Goal: Transaction & Acquisition: Purchase product/service

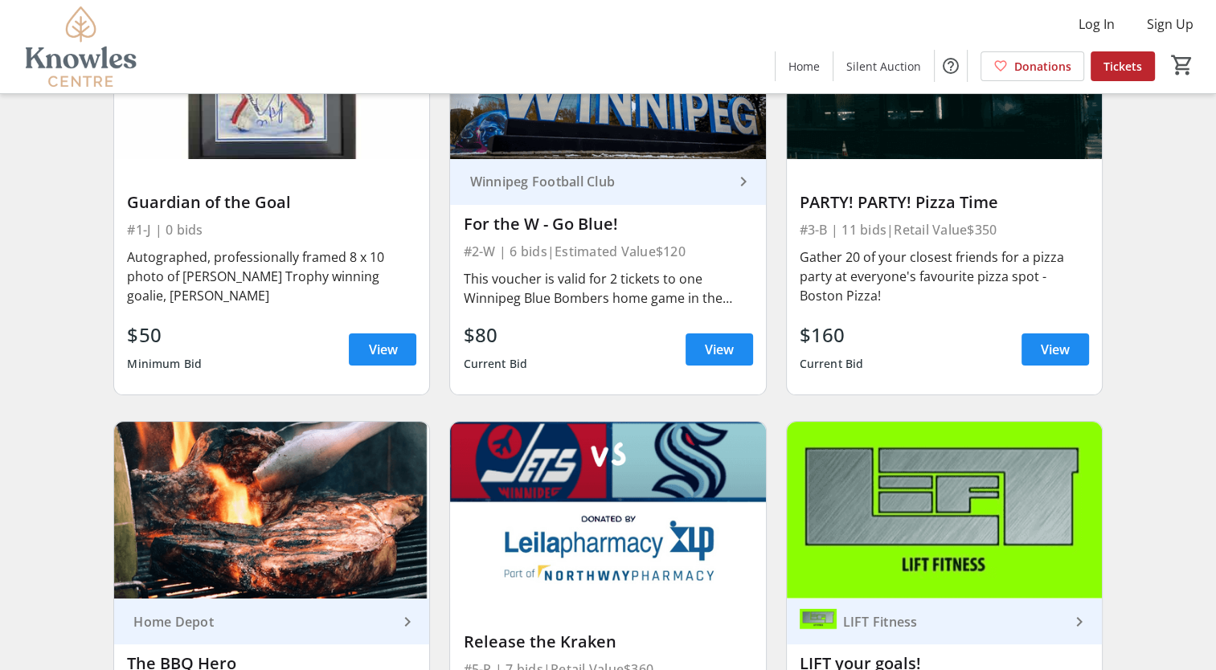
scroll to position [145, 0]
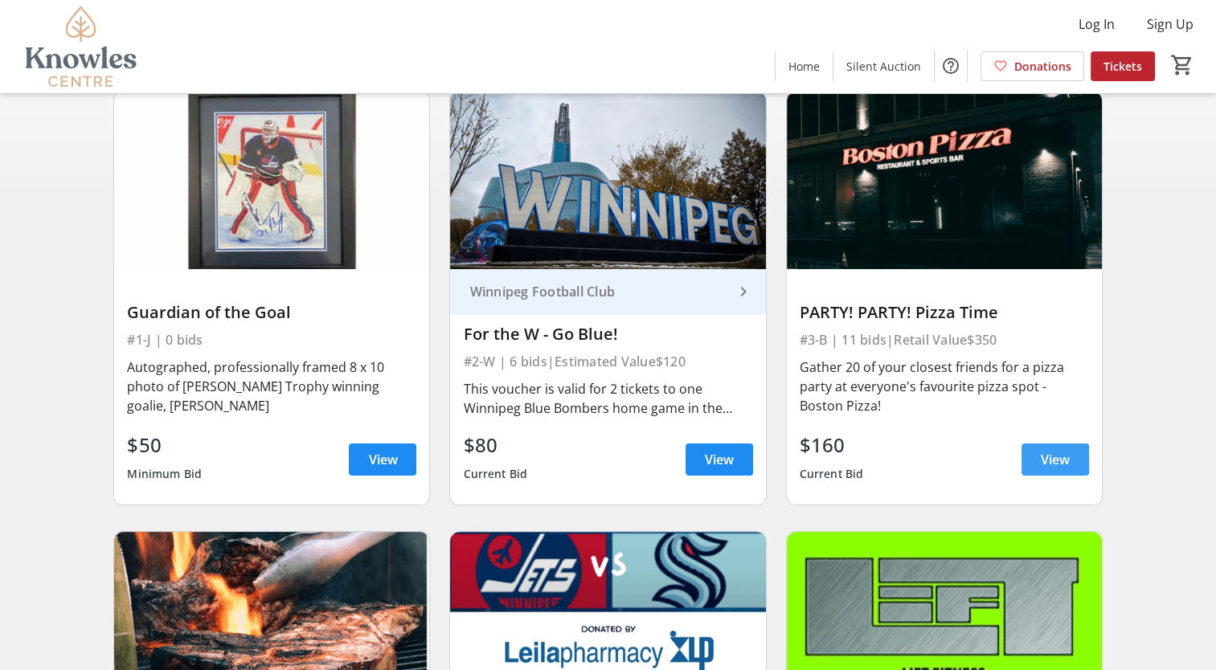
click at [1054, 456] on span "View" at bounding box center [1055, 459] width 29 height 19
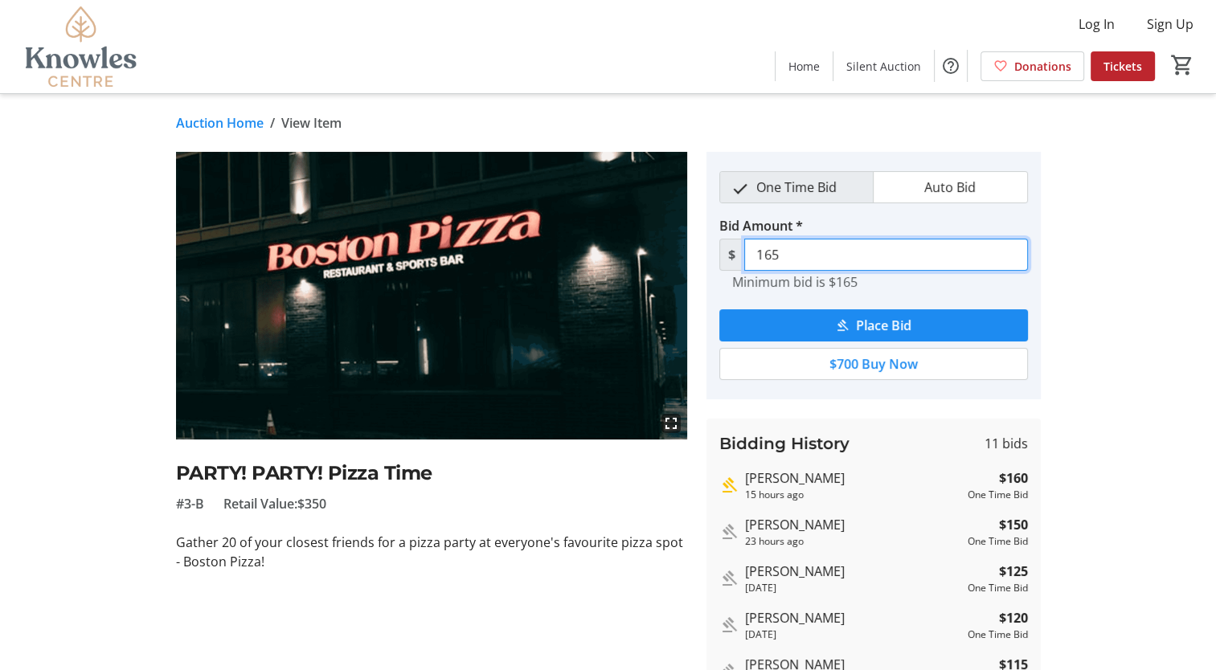
click at [809, 256] on input "165" at bounding box center [886, 255] width 284 height 32
type input "180"
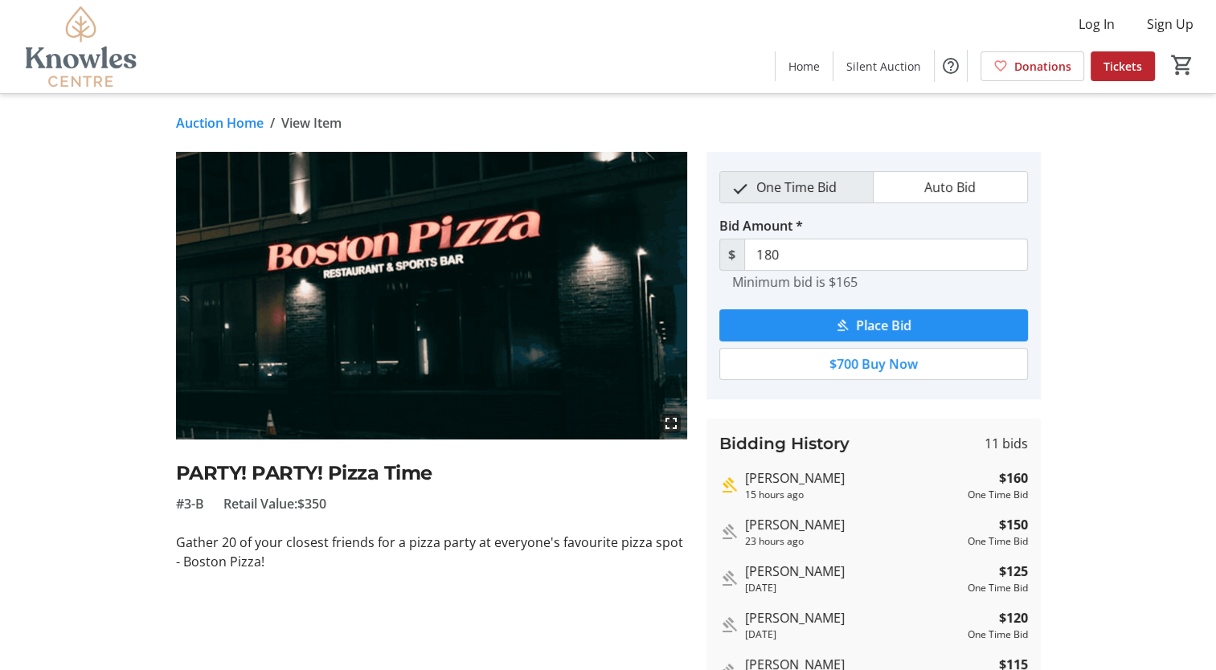
click at [922, 330] on span "submit" at bounding box center [873, 325] width 309 height 39
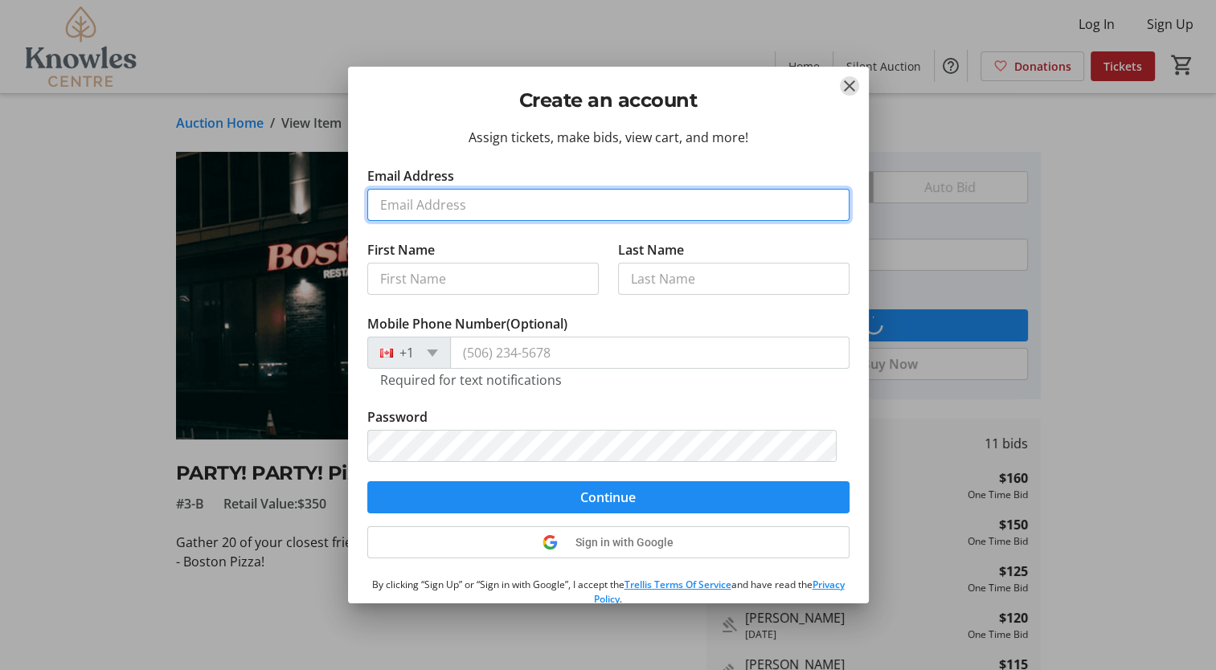
click at [456, 209] on input "Email Address" at bounding box center [608, 205] width 482 height 32
type input "srochon@knowlescentre.org"
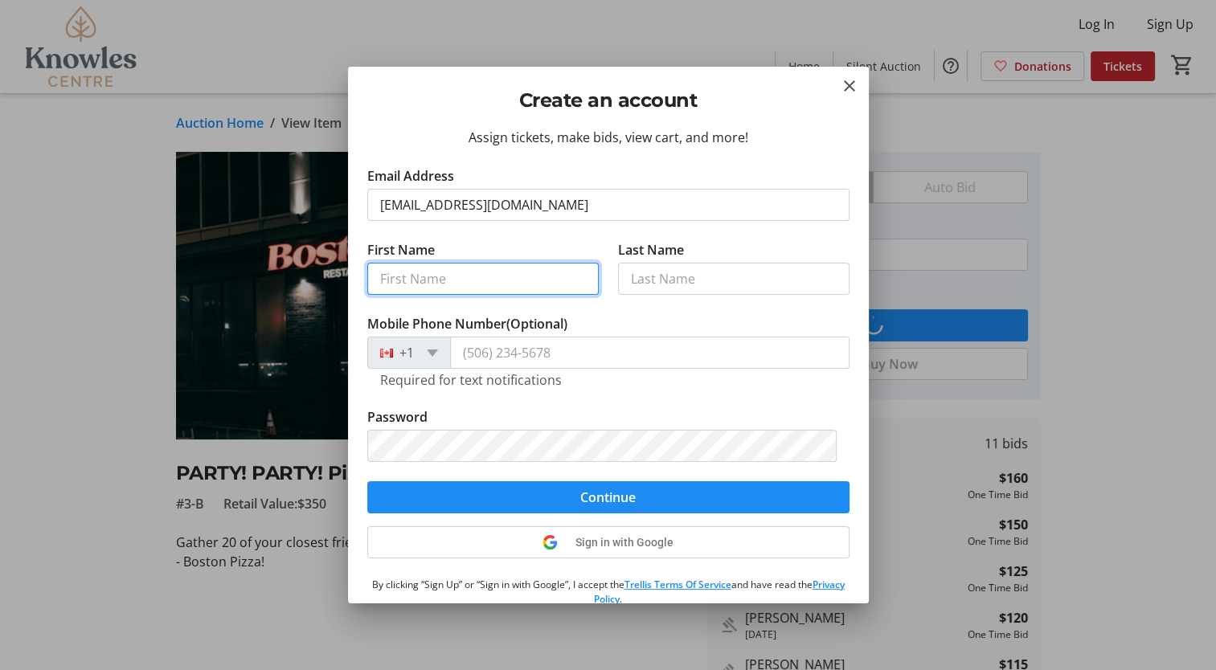
type input "Shalene"
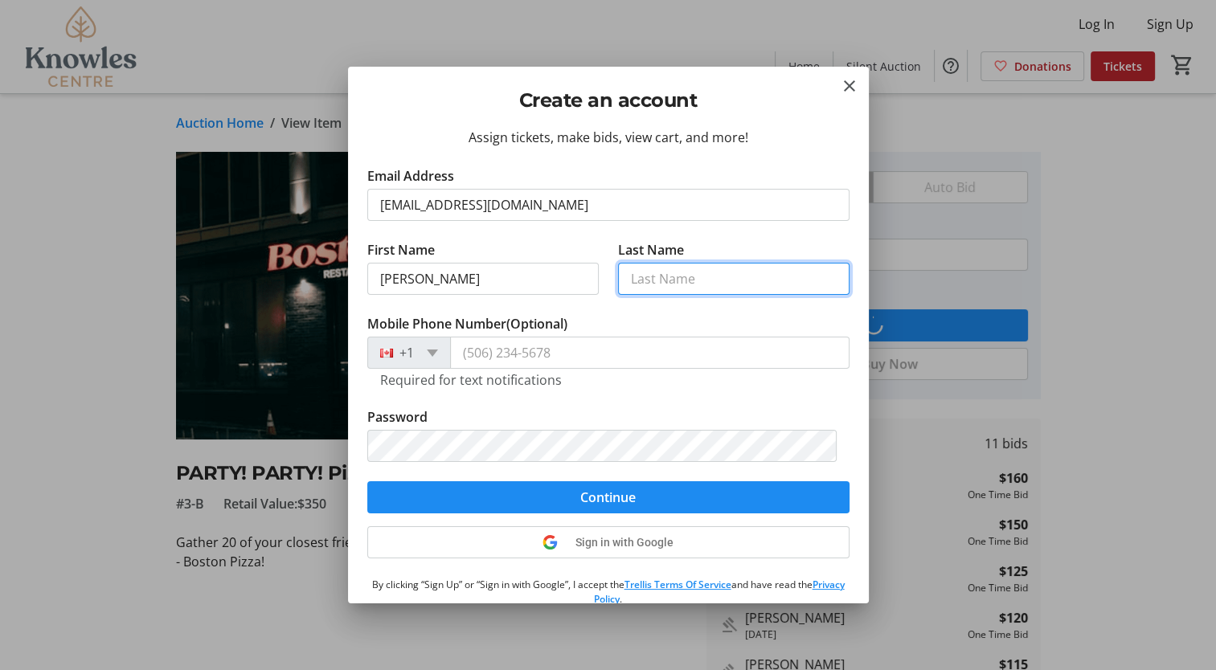
type input "Rochon"
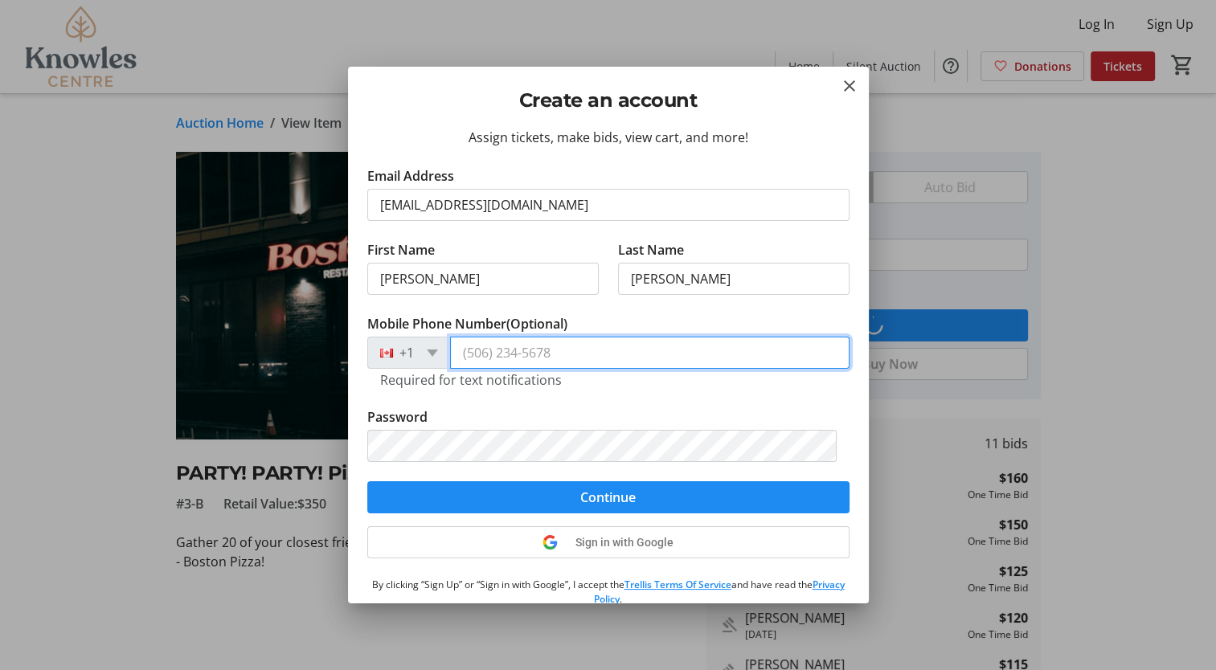
type input "(431) 275-5677"
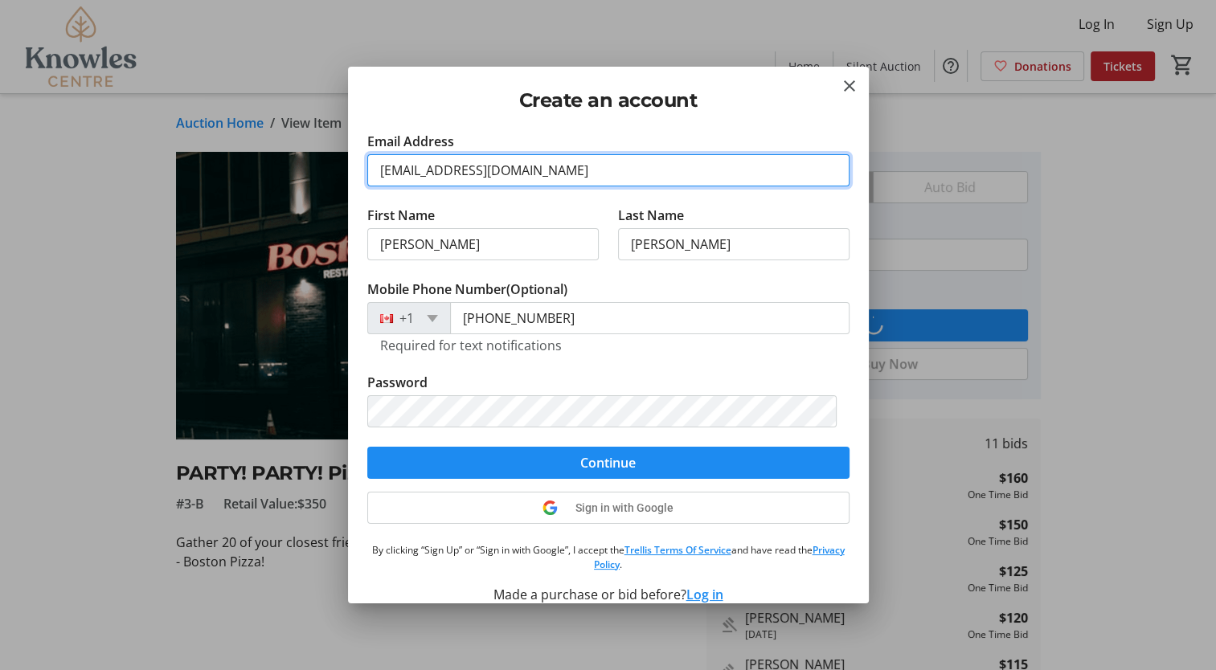
scroll to position [53, 0]
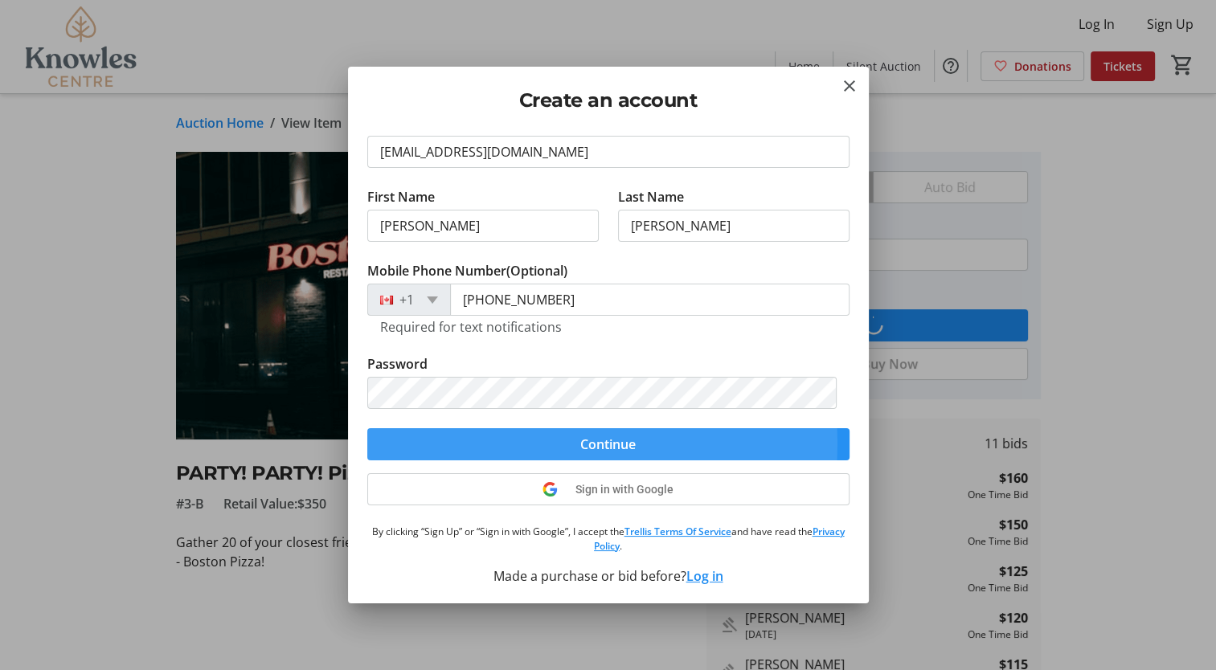
click at [500, 442] on span "submit" at bounding box center [608, 444] width 482 height 39
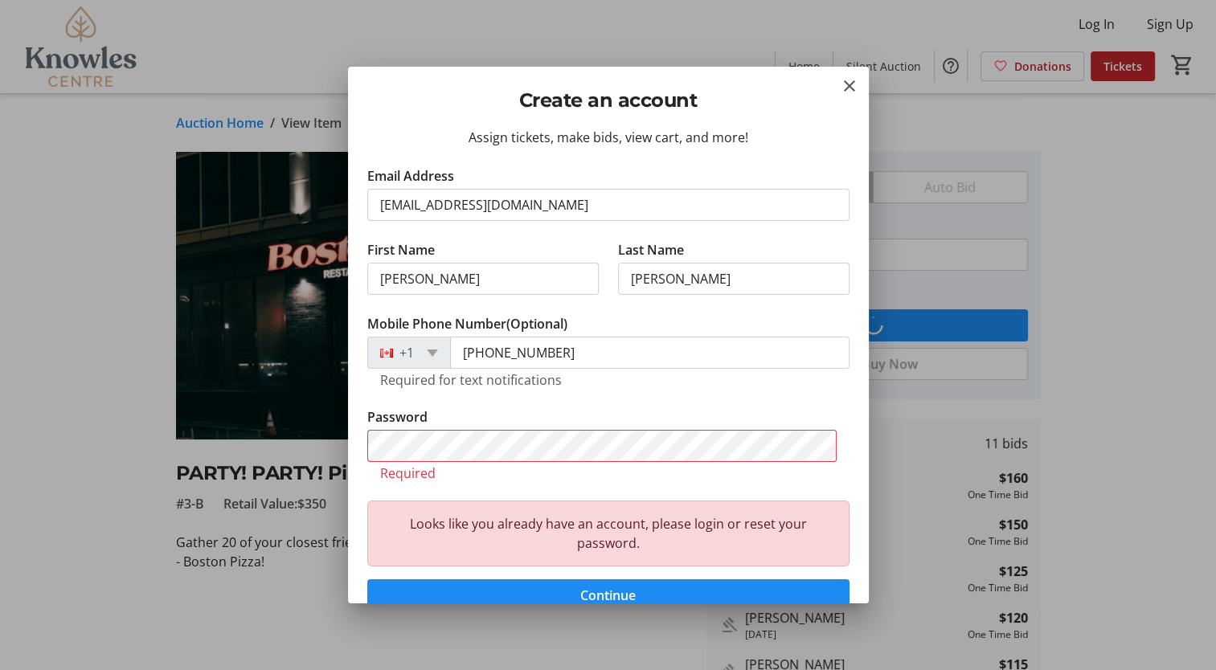
click at [691, 312] on tr-form-field "Last Name Rochon" at bounding box center [733, 277] width 231 height 74
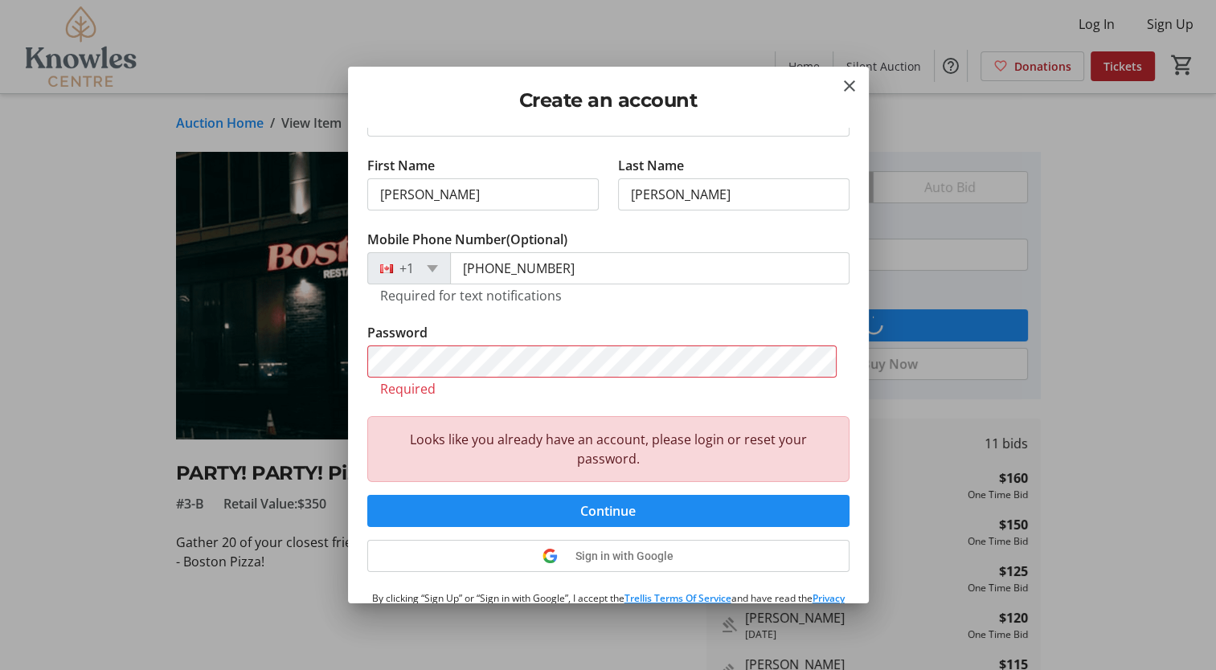
scroll to position [151, 0]
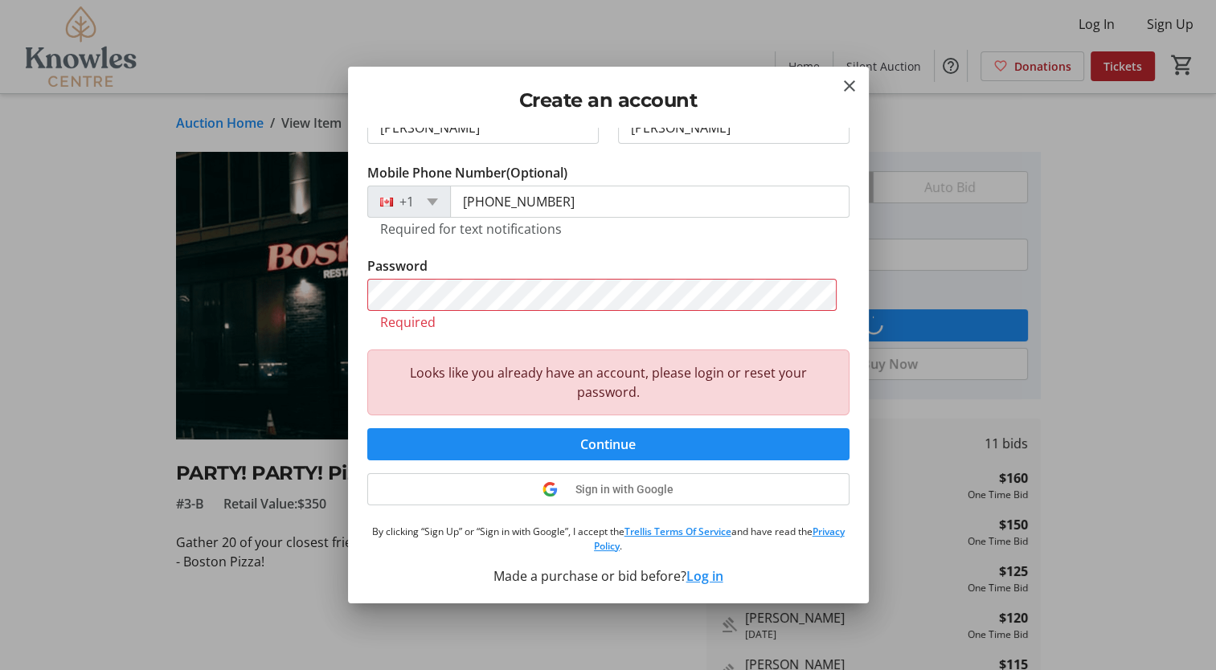
click at [698, 577] on button "Log in" at bounding box center [704, 576] width 37 height 19
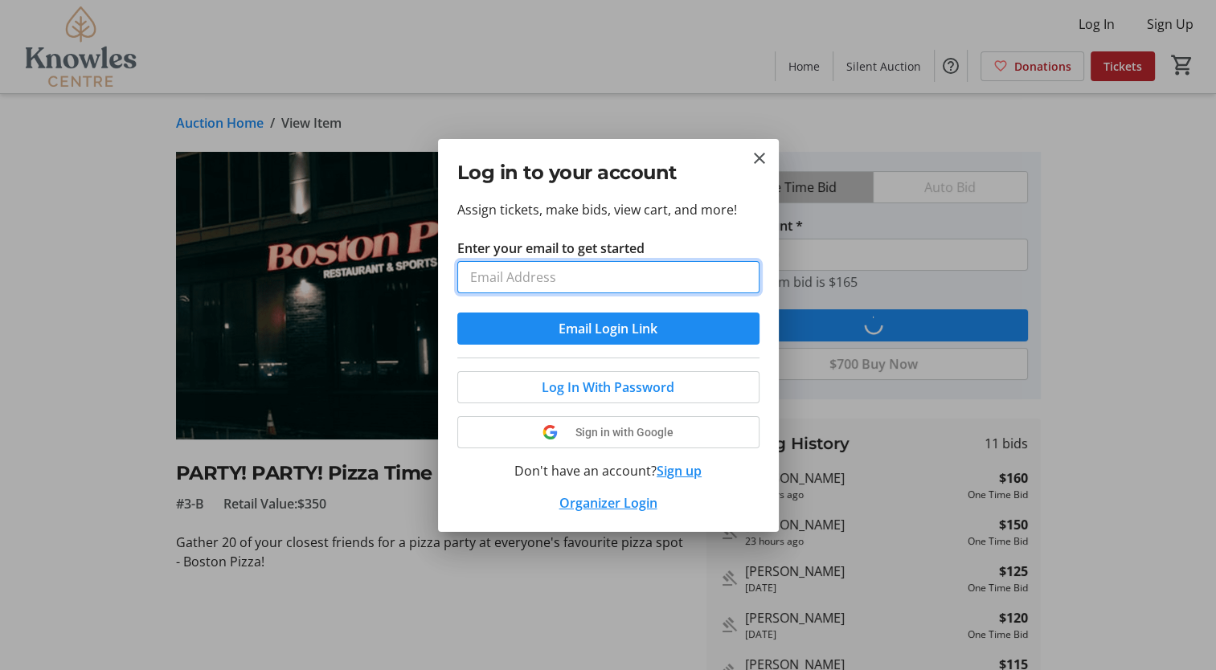
click at [585, 281] on input "Enter your email to get started" at bounding box center [608, 277] width 302 height 32
type input "srochon@knowlescentre.org"
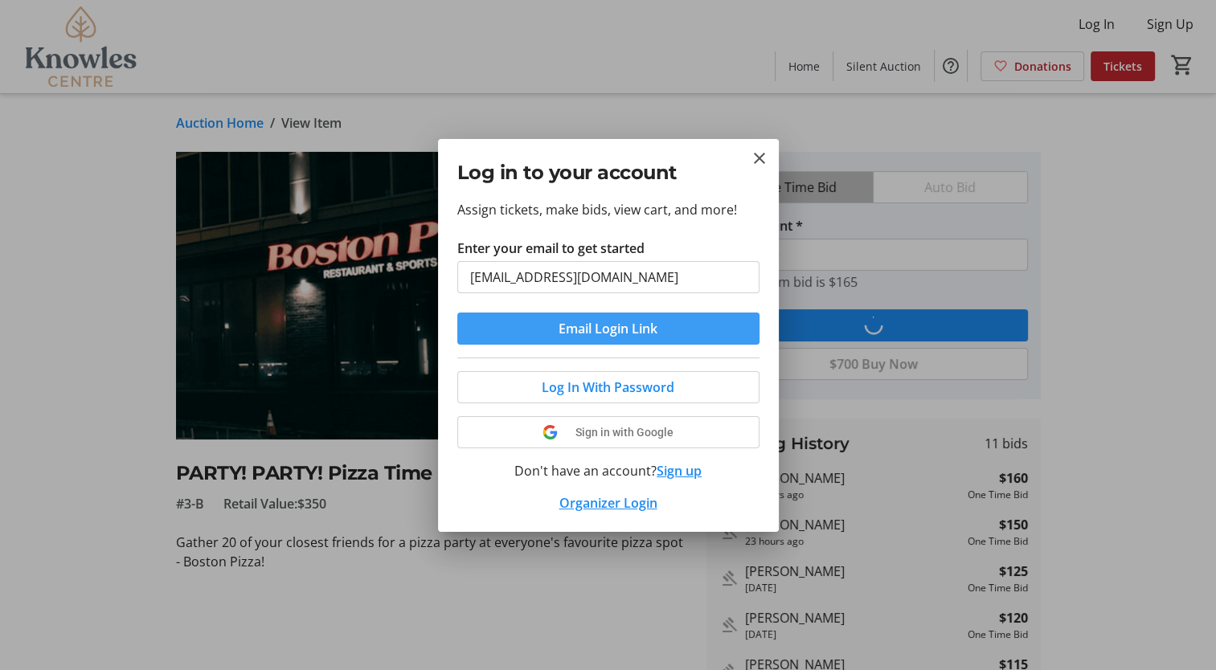
click at [583, 330] on span "Email Login Link" at bounding box center [607, 328] width 99 height 19
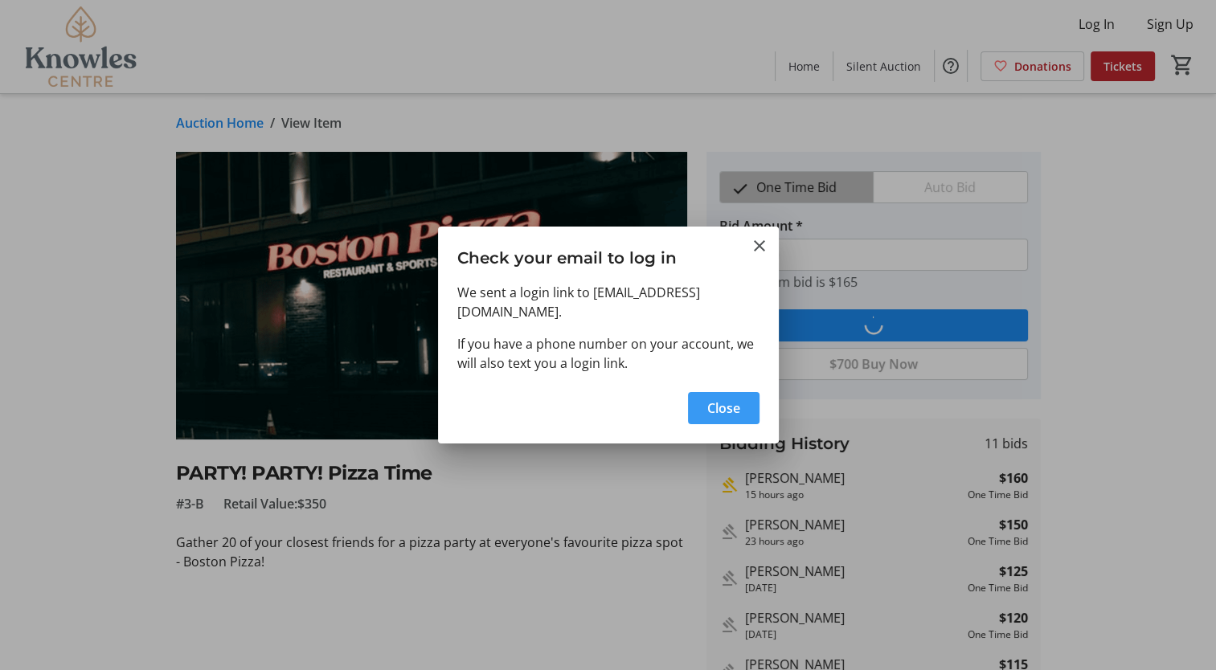
click at [698, 398] on span "button" at bounding box center [724, 408] width 72 height 39
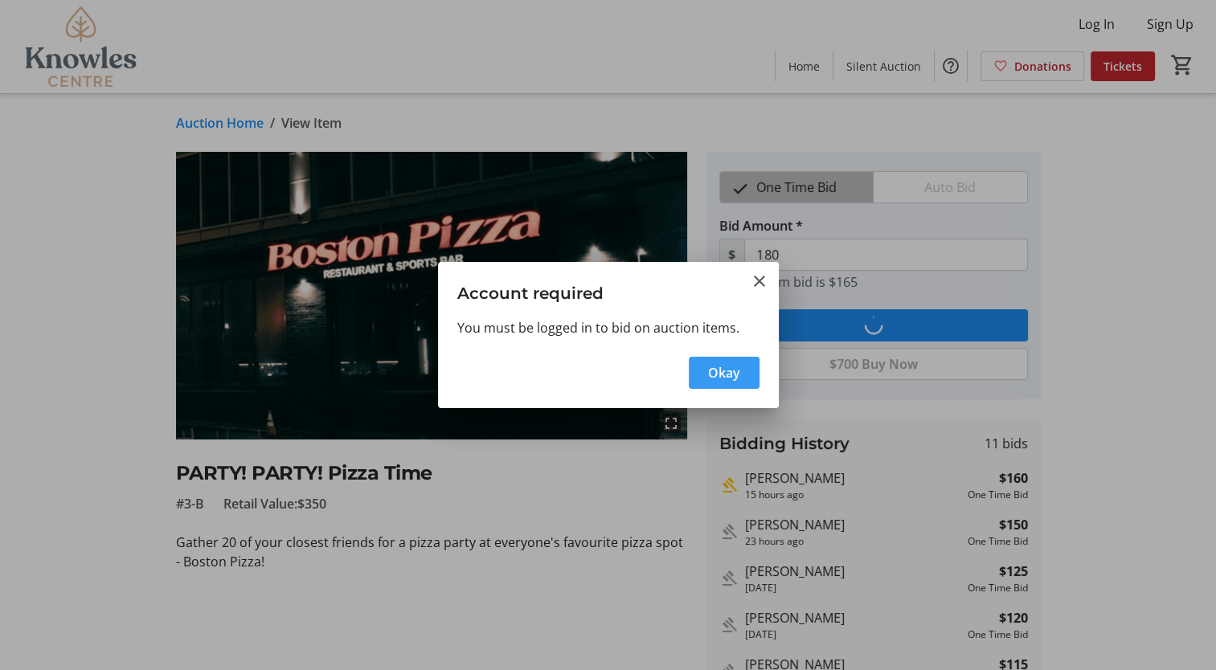
click at [718, 374] on span "Okay" at bounding box center [724, 372] width 32 height 19
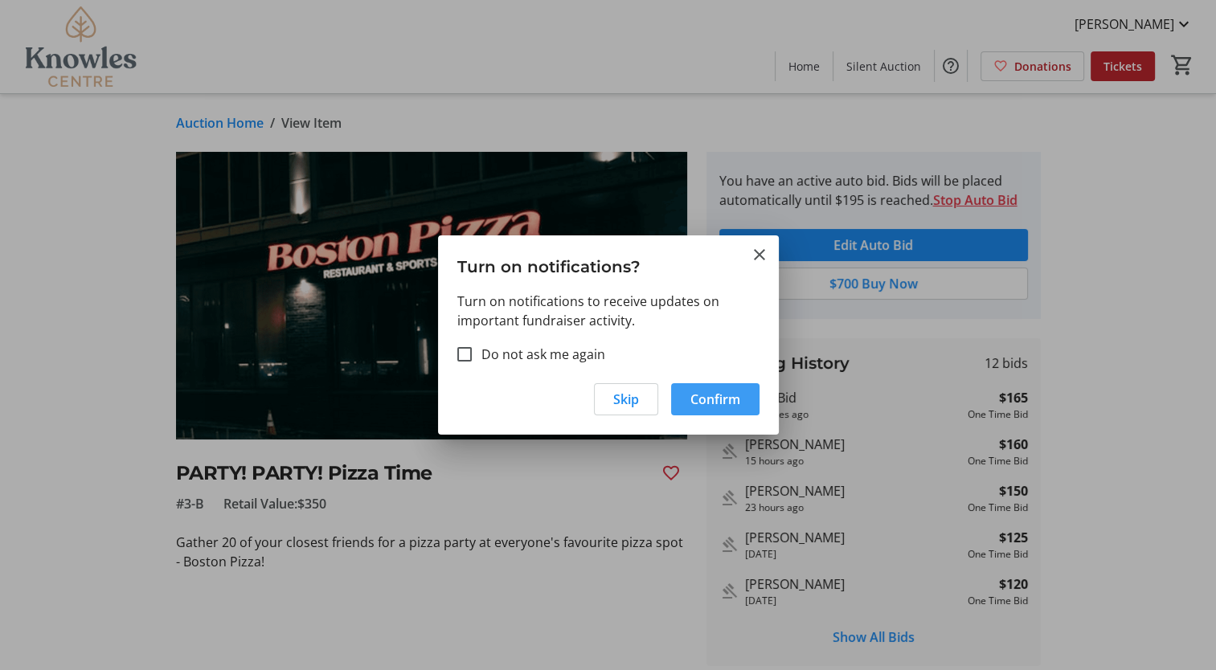
click at [698, 393] on span "Confirm" at bounding box center [715, 399] width 50 height 19
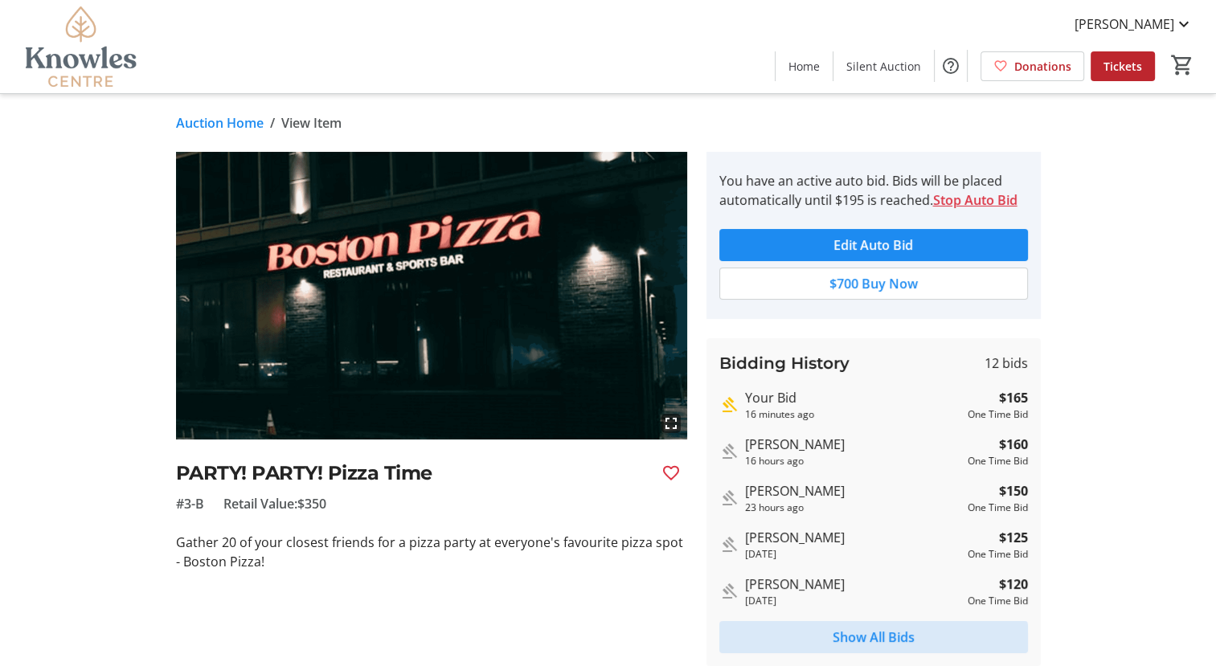
click at [871, 642] on span "Show All Bids" at bounding box center [874, 637] width 82 height 19
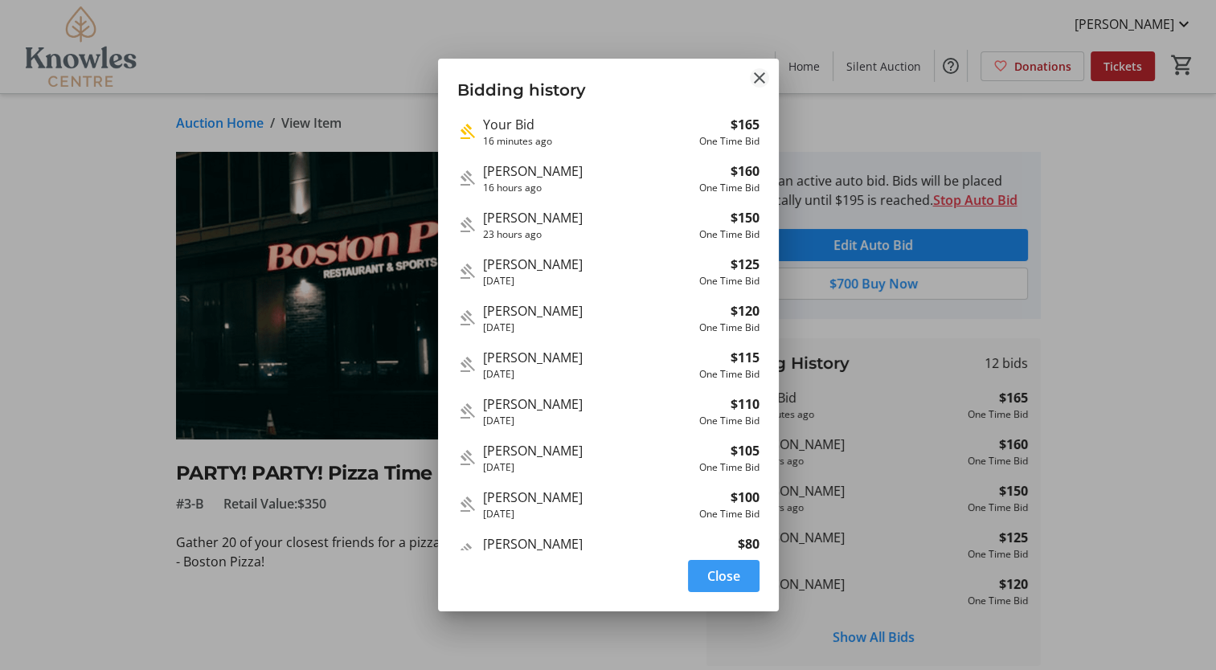
click at [755, 80] on mat-icon "Close" at bounding box center [759, 77] width 19 height 19
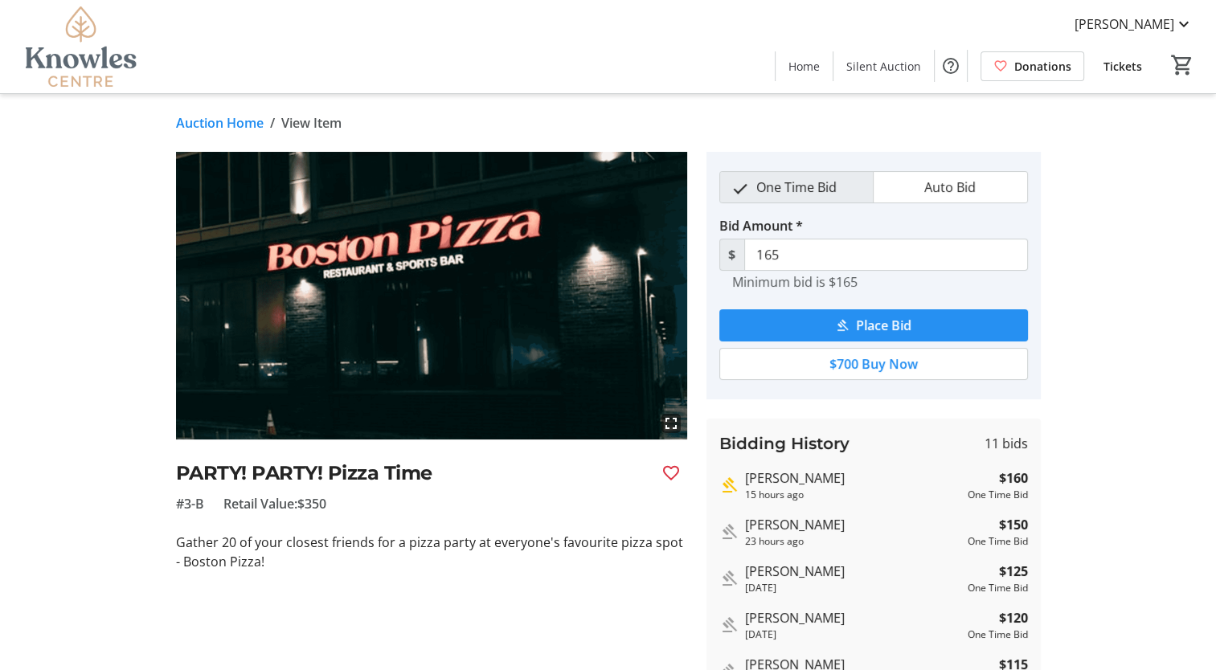
click at [869, 330] on span "Place Bid" at bounding box center [883, 325] width 55 height 19
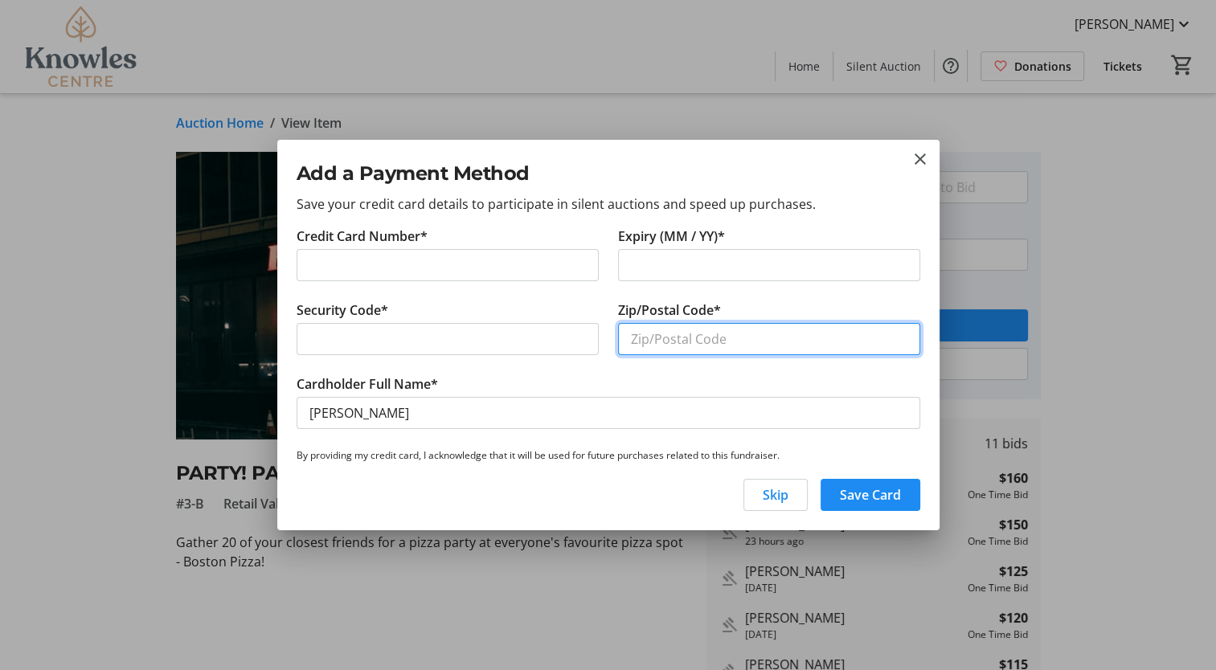
click at [636, 341] on input "Zip/Postal Code*" at bounding box center [769, 339] width 302 height 32
type input "R3T 6C4"
click at [857, 501] on span "Save Card" at bounding box center [870, 494] width 61 height 19
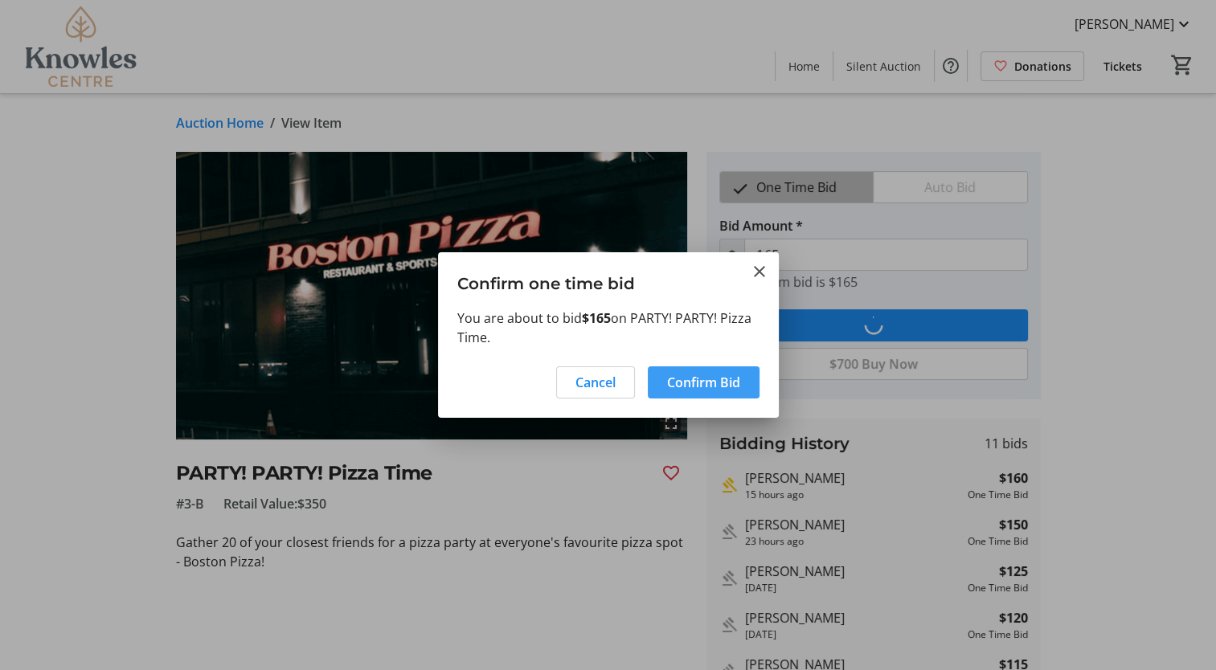
click at [682, 382] on span "Confirm Bid" at bounding box center [703, 382] width 73 height 19
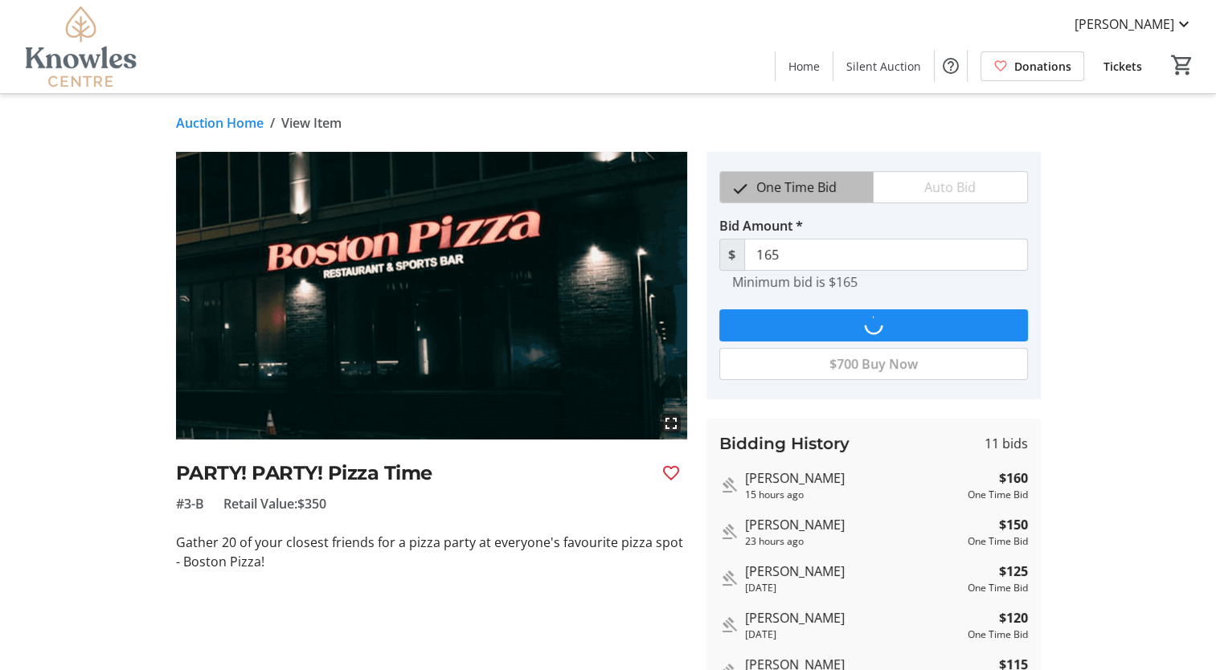
type input "170"
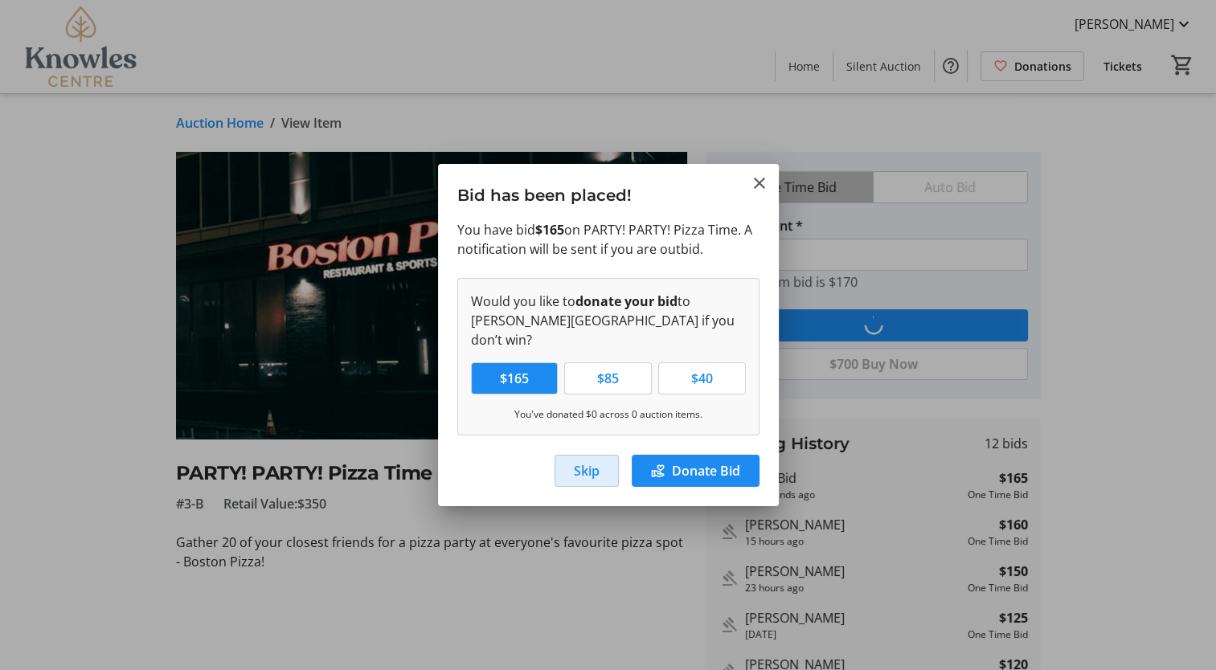
click at [597, 464] on span "Skip" at bounding box center [587, 470] width 26 height 19
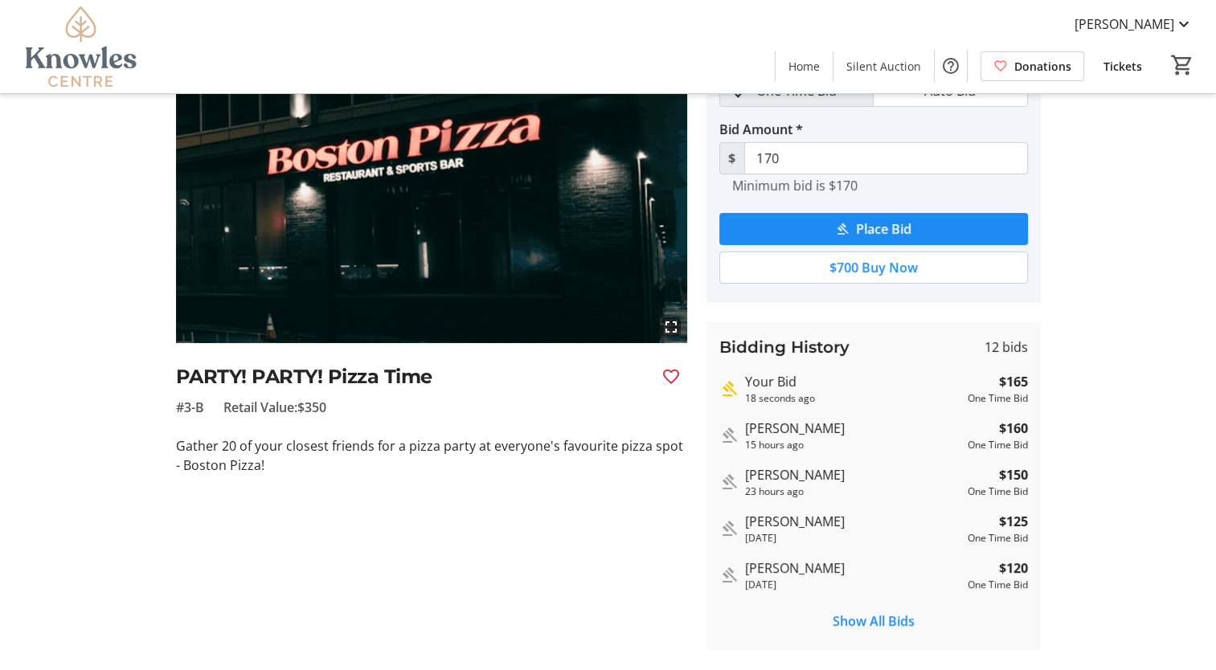
scroll to position [174, 0]
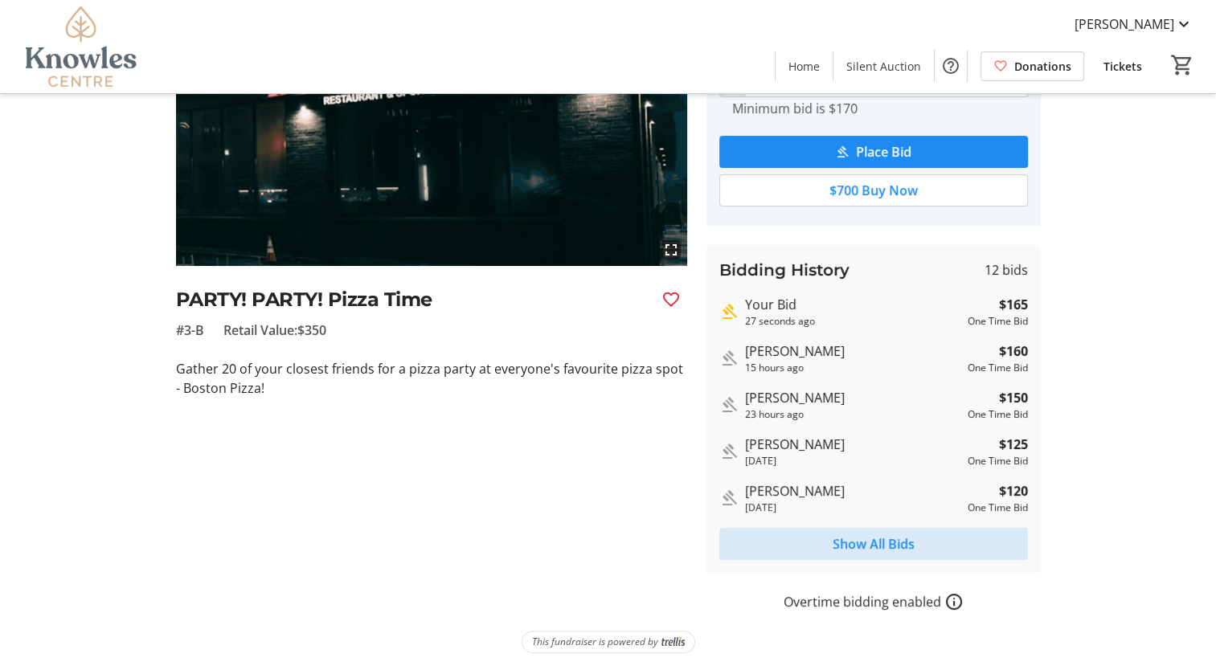
click at [894, 540] on span "Show All Bids" at bounding box center [874, 543] width 82 height 19
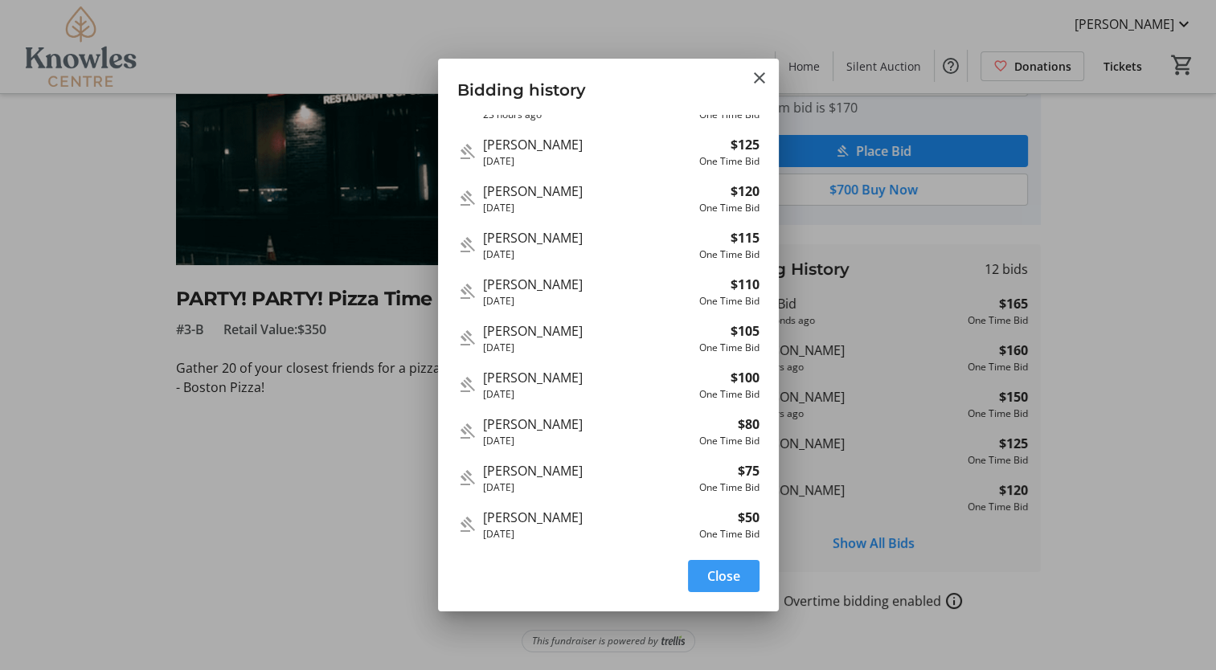
scroll to position [0, 0]
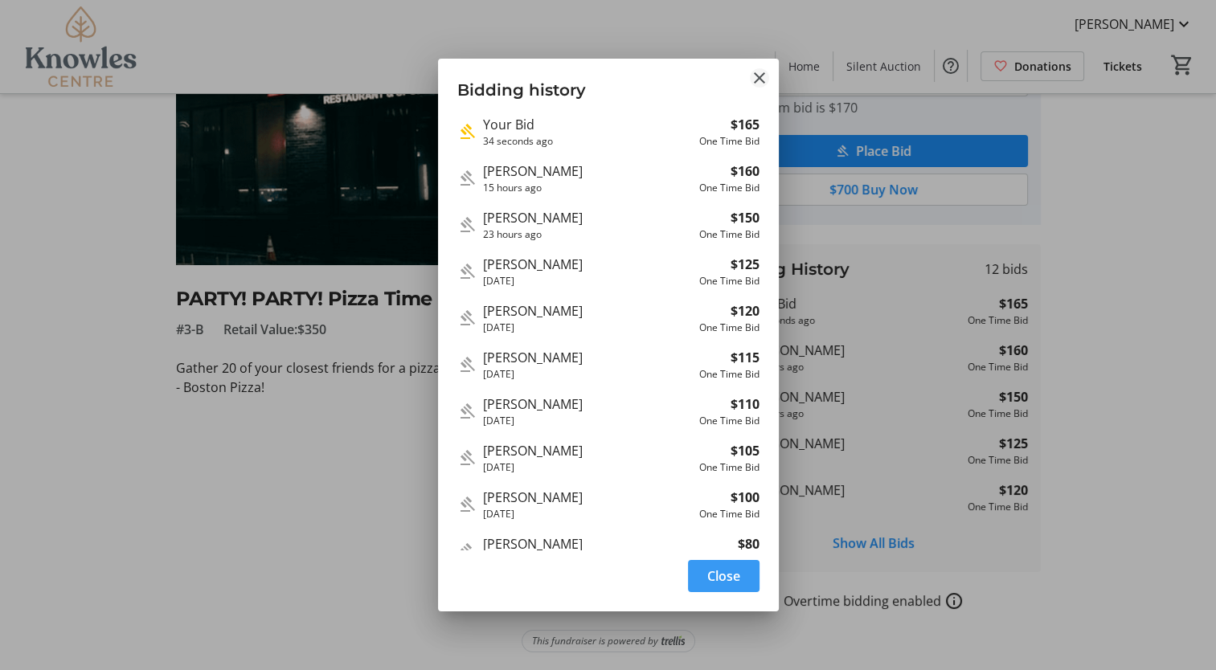
click at [759, 74] on mat-icon "Close" at bounding box center [759, 77] width 19 height 19
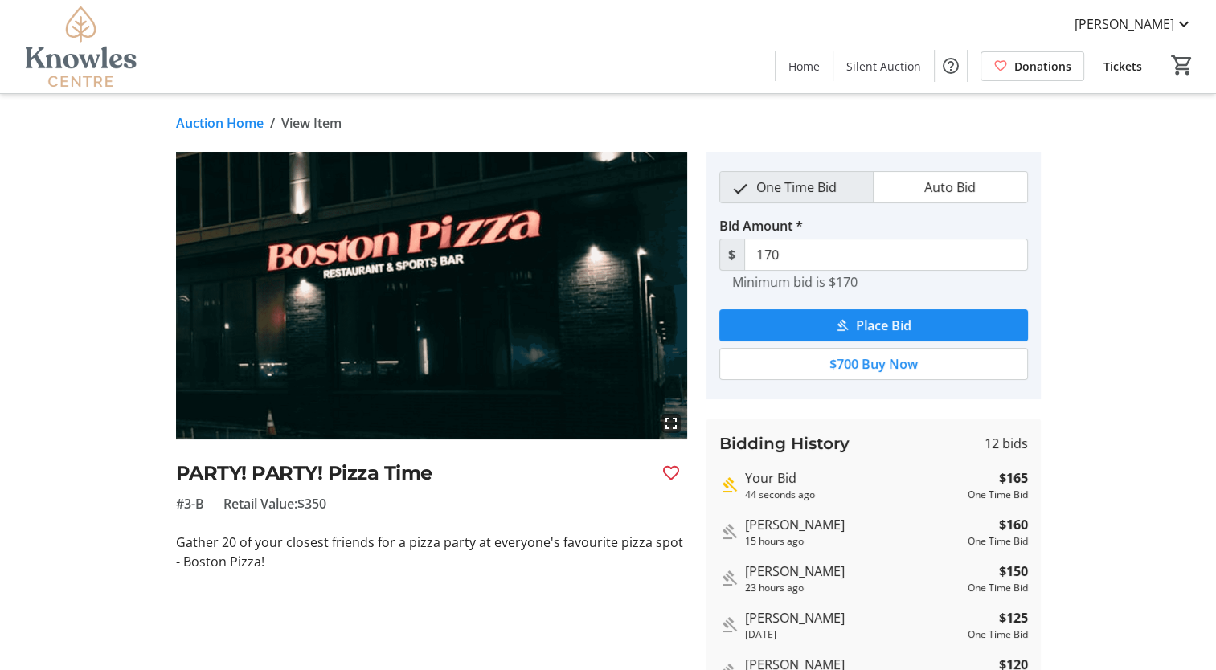
click at [894, 195] on button "Auto Bid" at bounding box center [949, 187] width 153 height 31
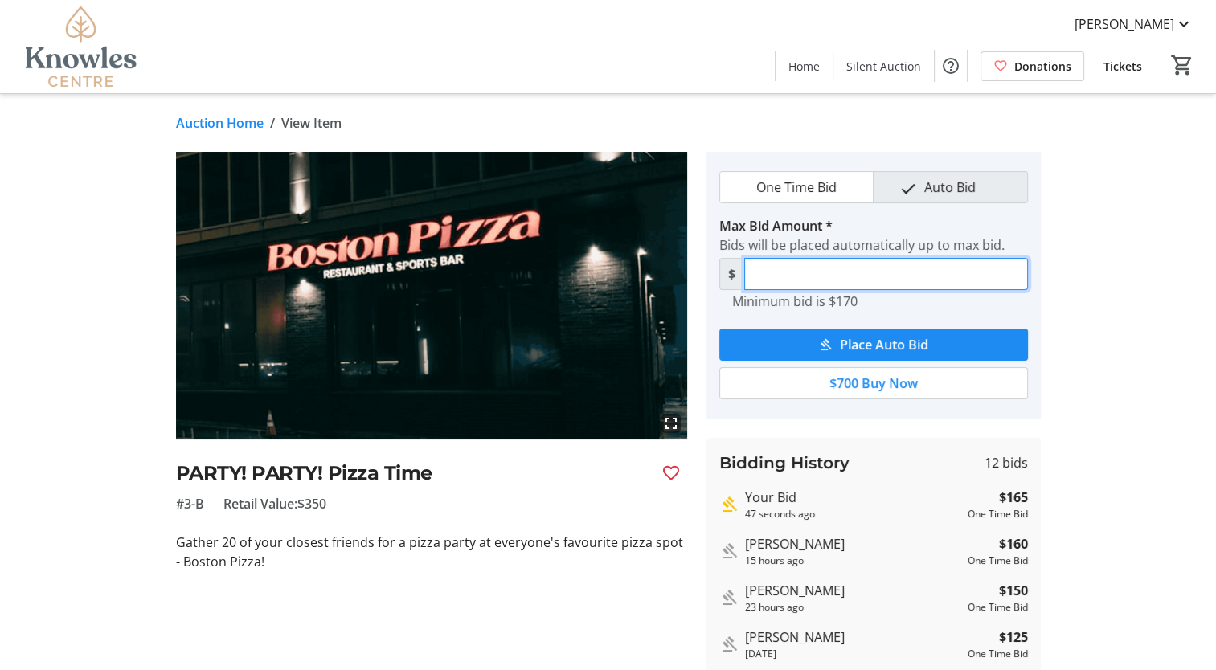
click at [787, 272] on input "Max Bid Amount *" at bounding box center [886, 274] width 284 height 32
type input "195"
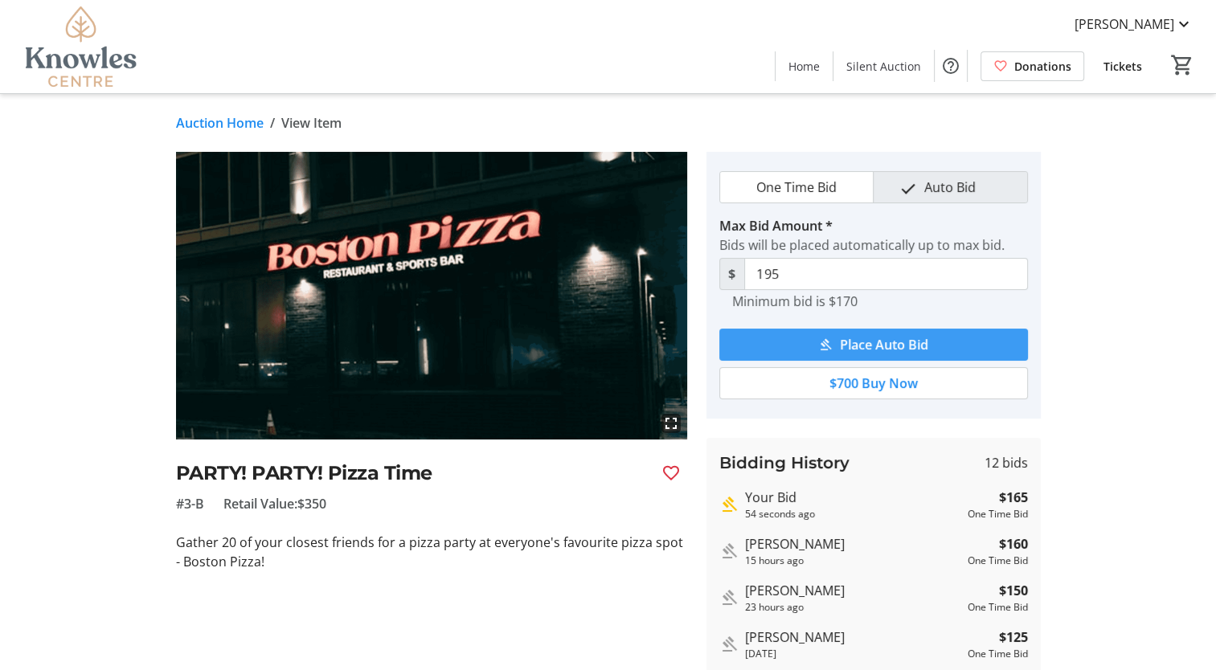
click at [908, 338] on span "Place Auto Bid" at bounding box center [884, 344] width 88 height 19
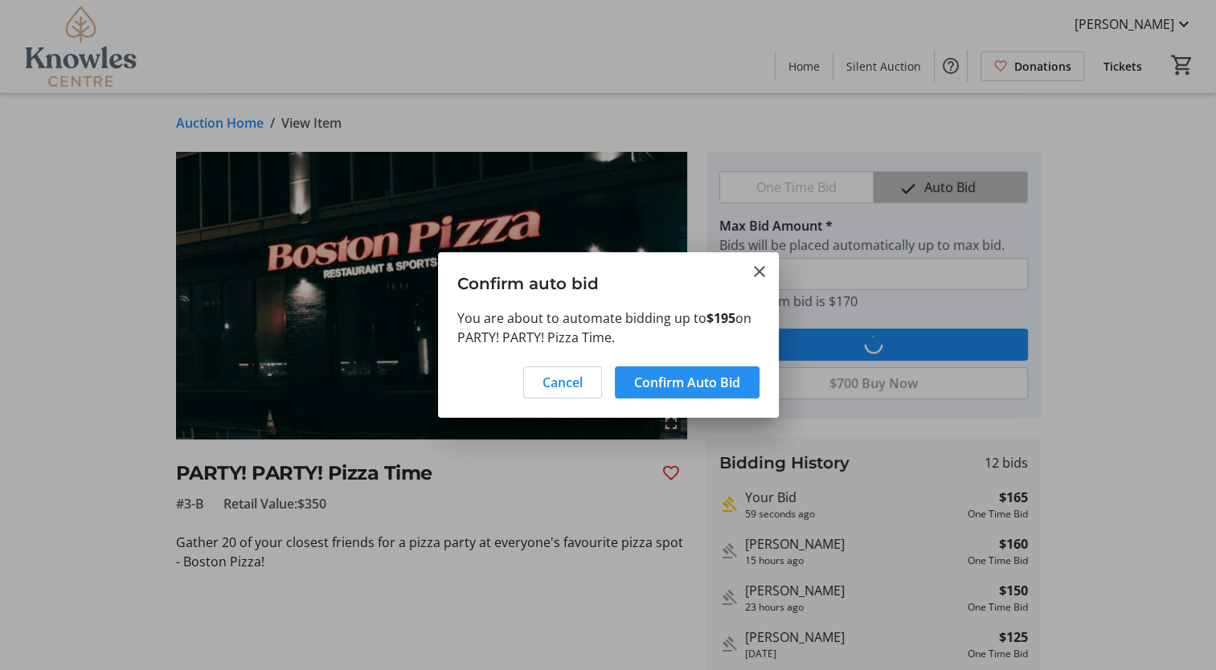
click at [681, 378] on span "Confirm Auto Bid" at bounding box center [687, 382] width 106 height 19
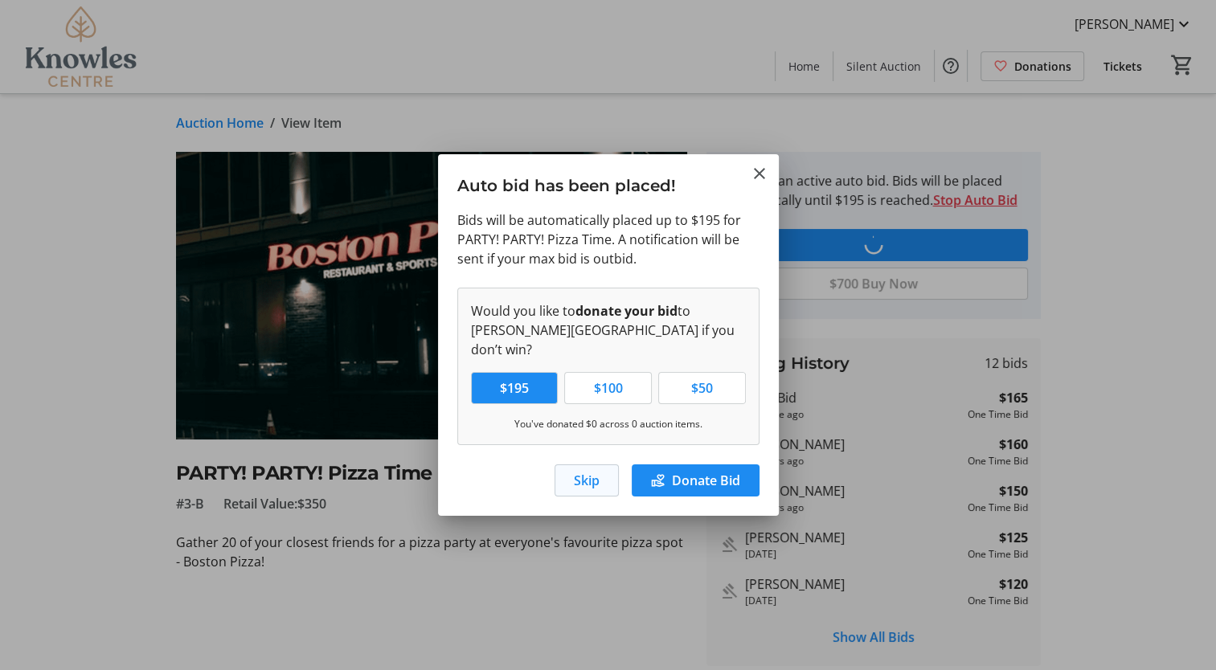
click at [568, 461] on span "button" at bounding box center [586, 480] width 63 height 39
